Goal: Transaction & Acquisition: Purchase product/service

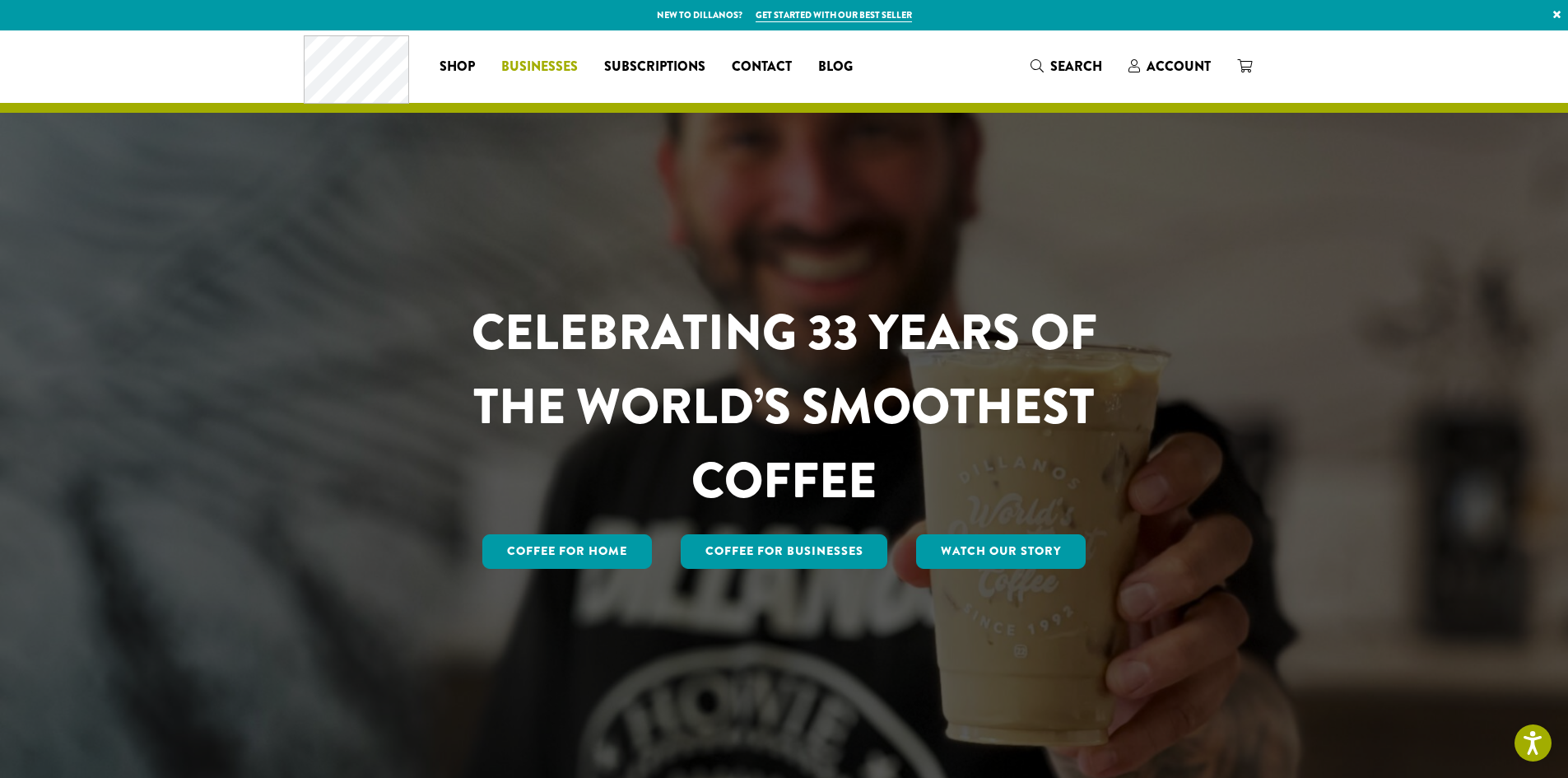
click at [549, 61] on span "Businesses" at bounding box center [540, 66] width 77 height 20
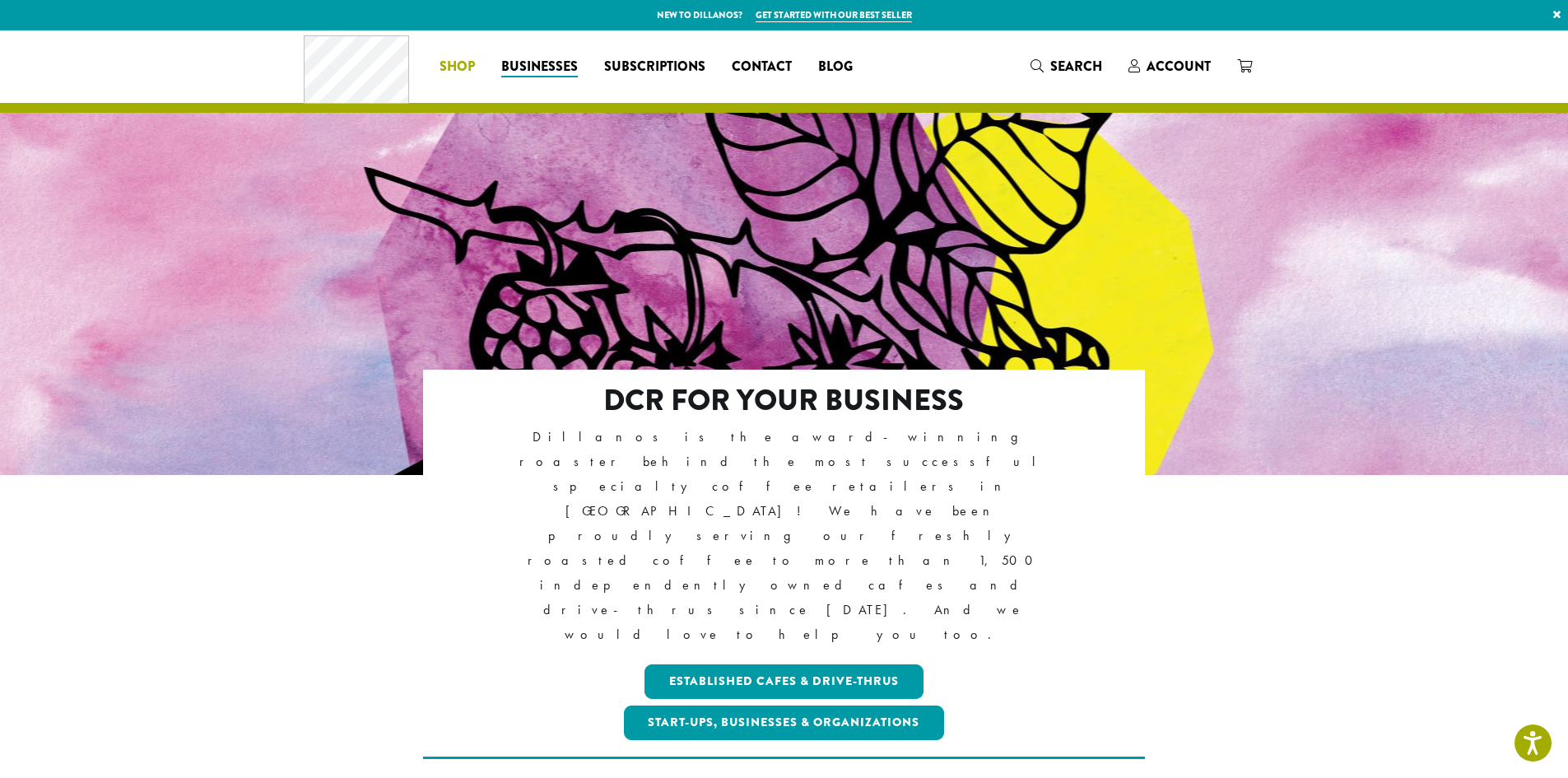
click at [462, 63] on li "Coffee All Coffees Best Sellers Blends Single Origins Dillanos Limited Organic …" at bounding box center [457, 66] width 61 height 26
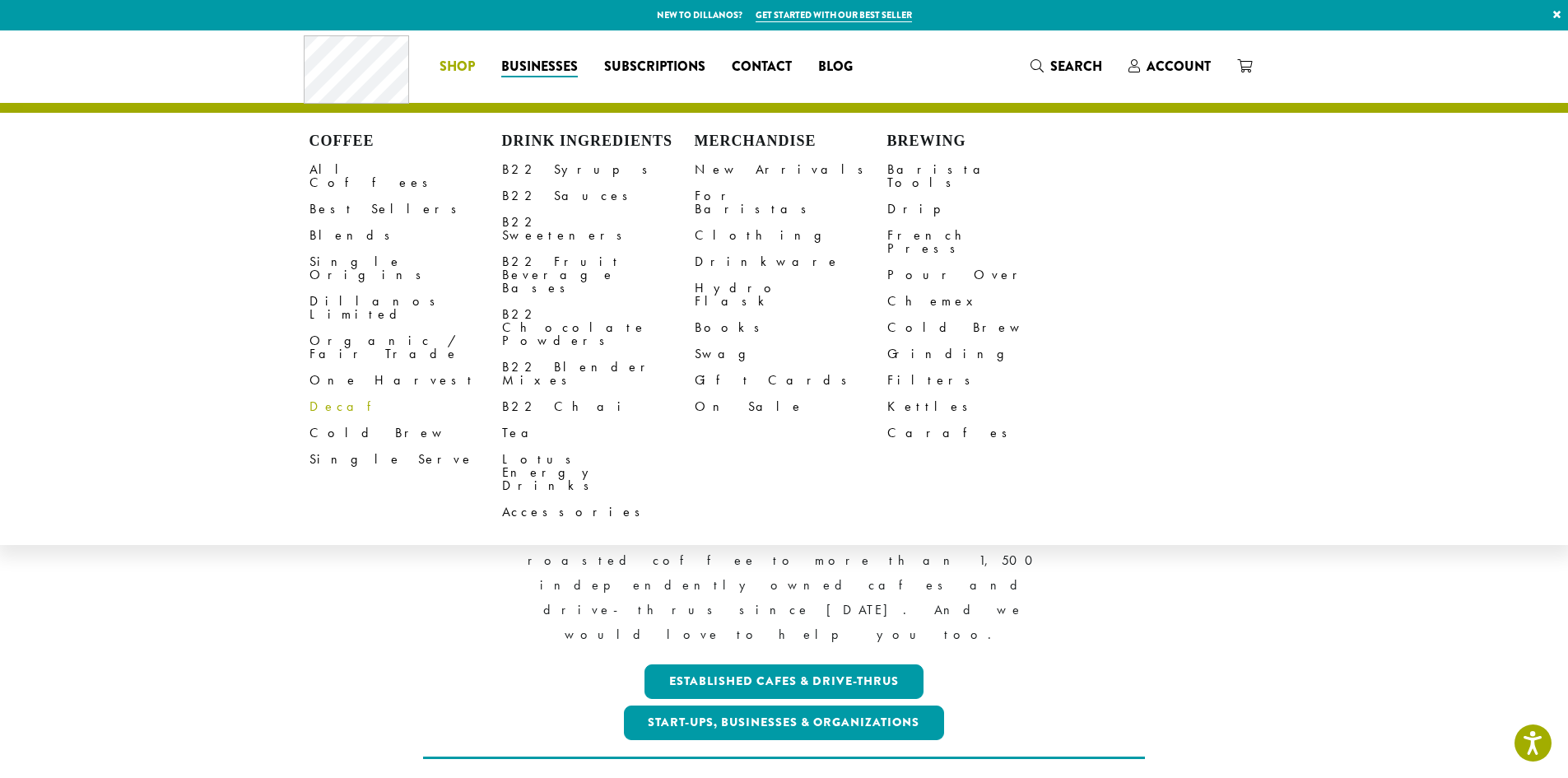
click at [321, 393] on link "Decaf" at bounding box center [406, 406] width 193 height 26
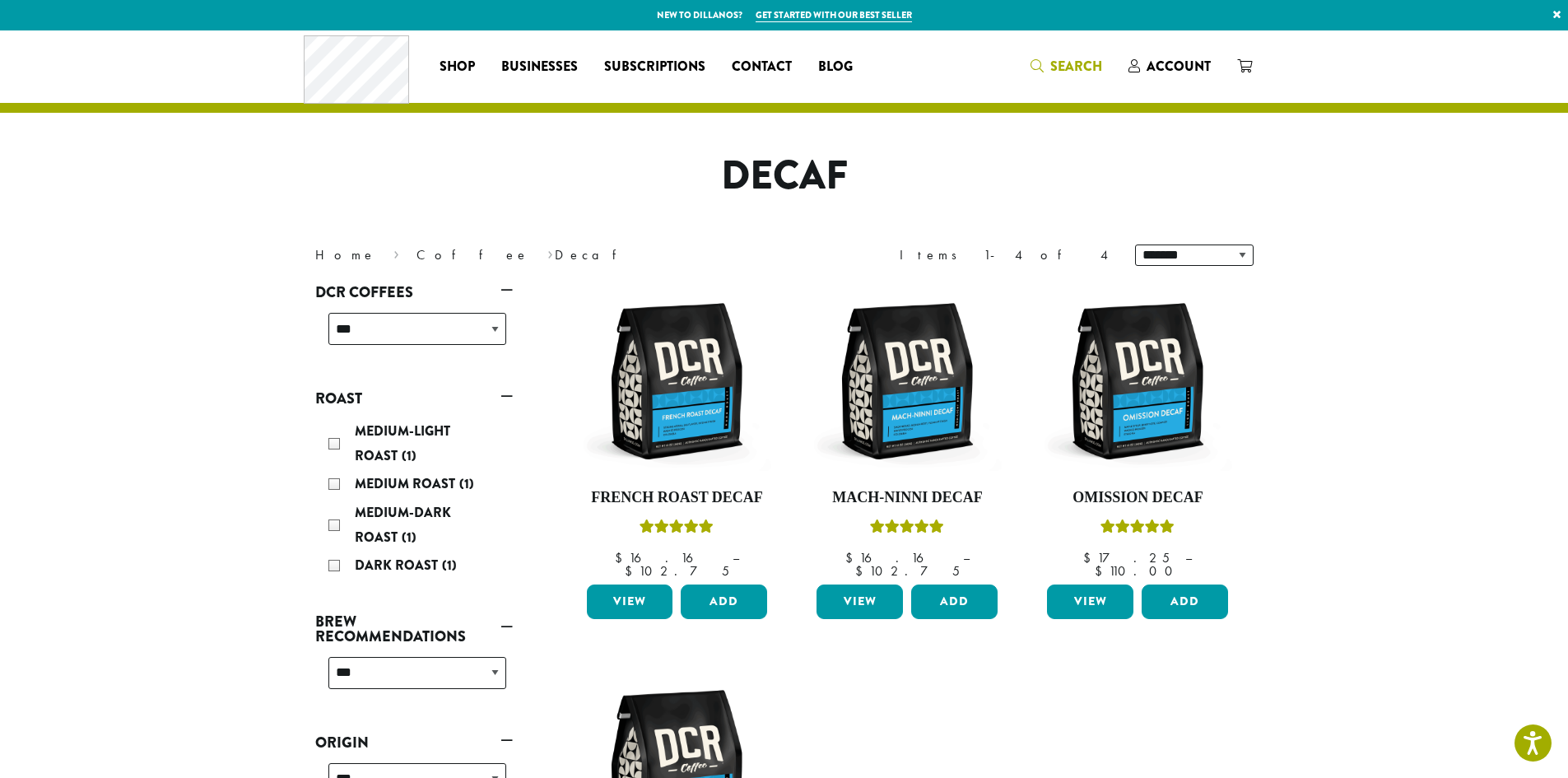
click at [1073, 60] on span "Search" at bounding box center [1077, 66] width 52 height 19
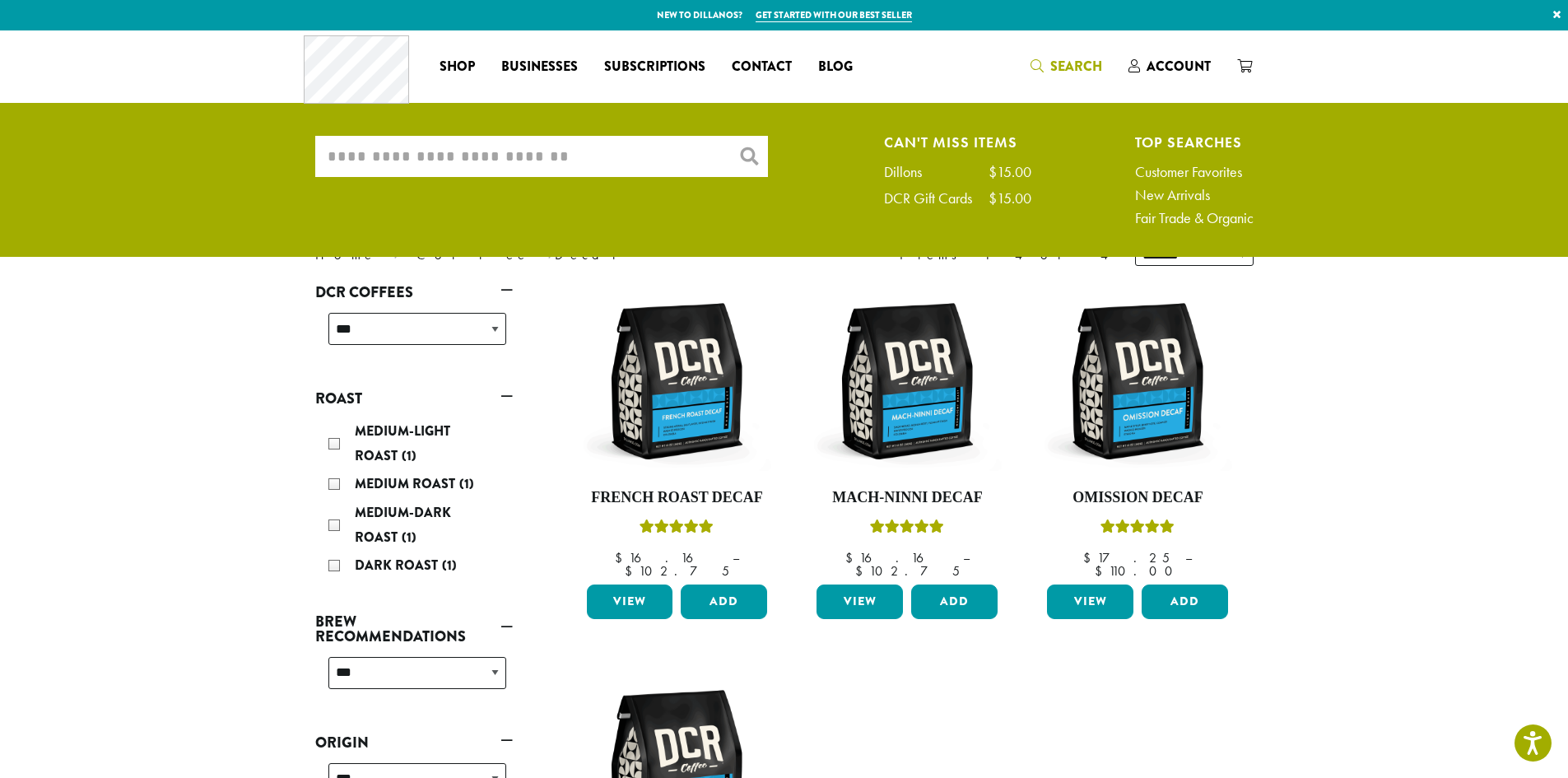
click at [542, 156] on input "What are you searching for?" at bounding box center [542, 156] width 453 height 41
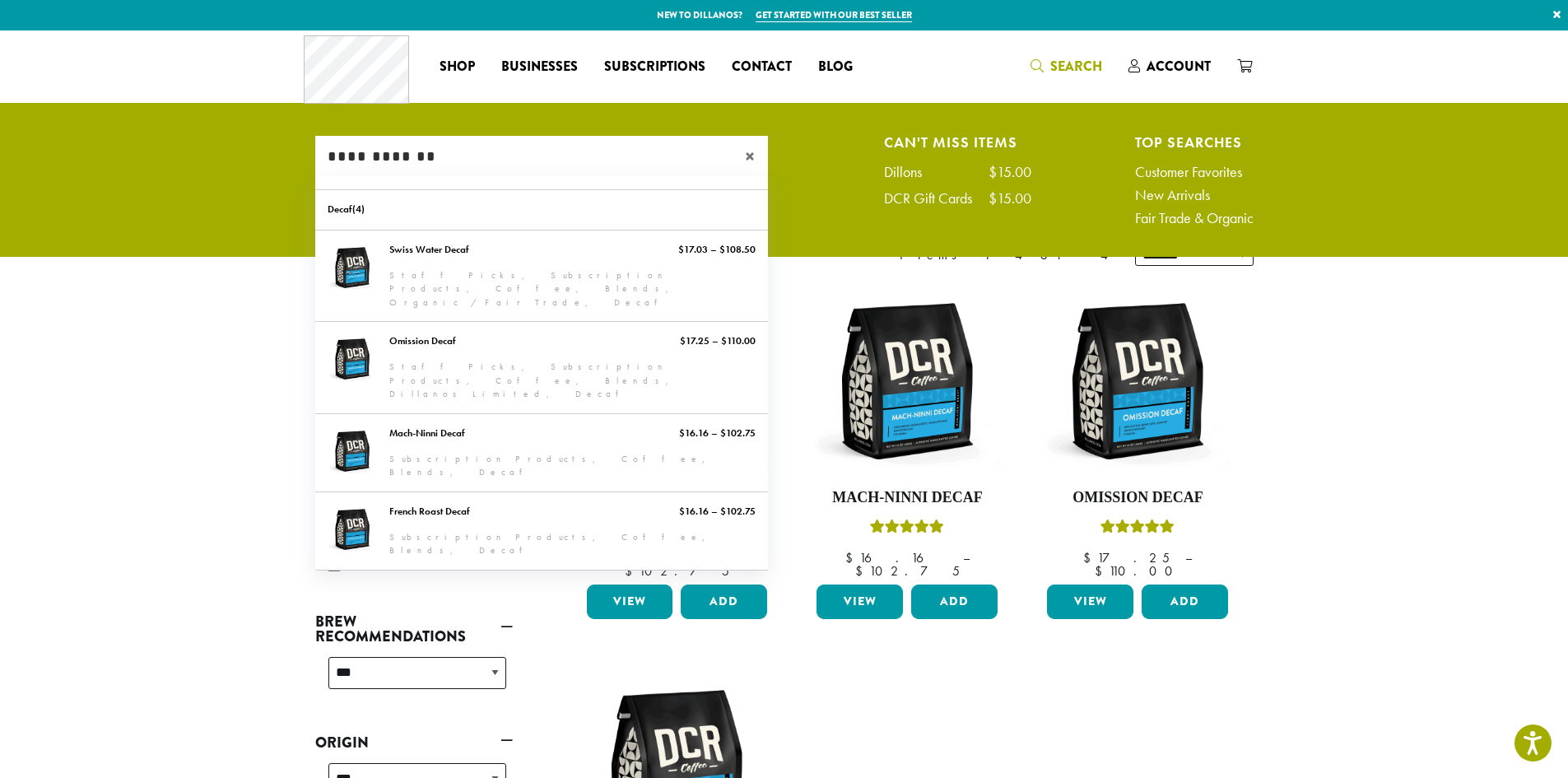
type input "**********"
drag, startPoint x: 744, startPoint y: 153, endPoint x: 751, endPoint y: 152, distance: 7.1
click at [744, 153] on div "×" at bounding box center [752, 156] width 32 height 41
